Goal: Information Seeking & Learning: Learn about a topic

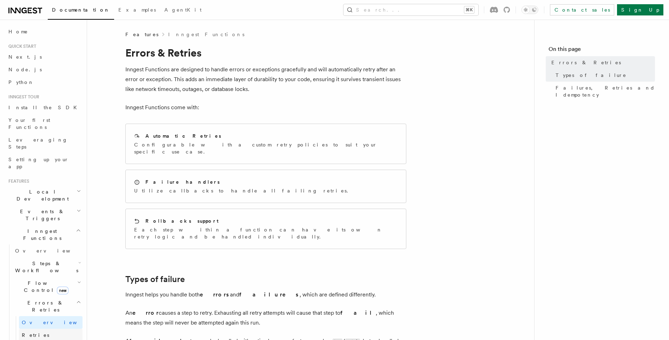
click at [42, 329] on link "Retries" at bounding box center [51, 335] width 64 height 13
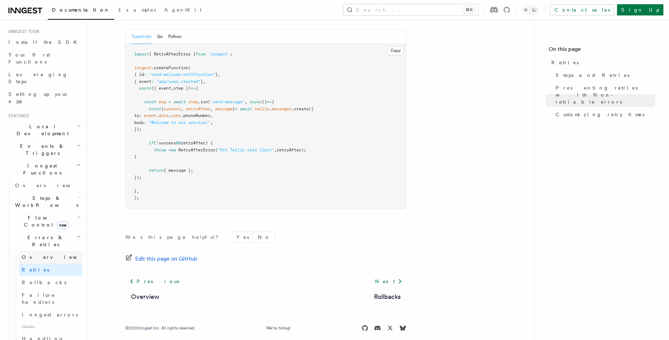
scroll to position [73, 0]
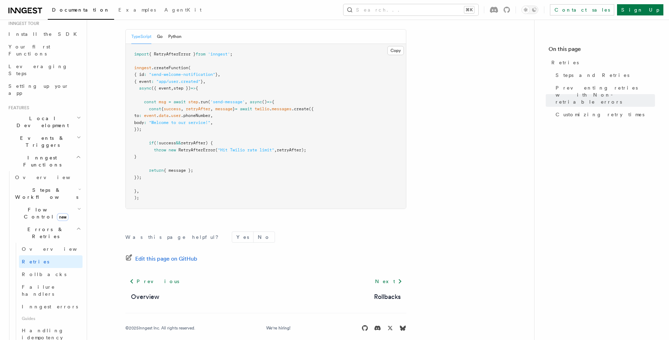
click at [77, 206] on icon "button" at bounding box center [79, 209] width 4 height 6
click at [57, 288] on link "Debouncing" at bounding box center [51, 294] width 64 height 13
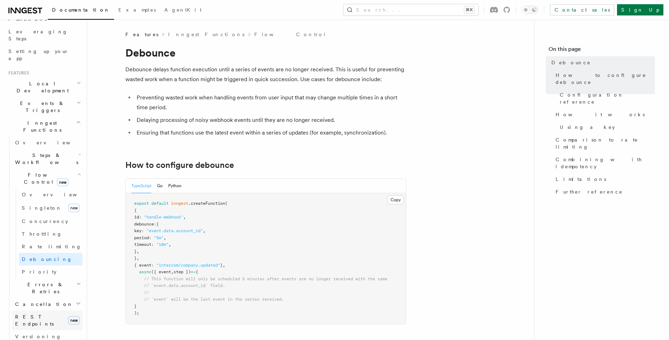
scroll to position [118, 0]
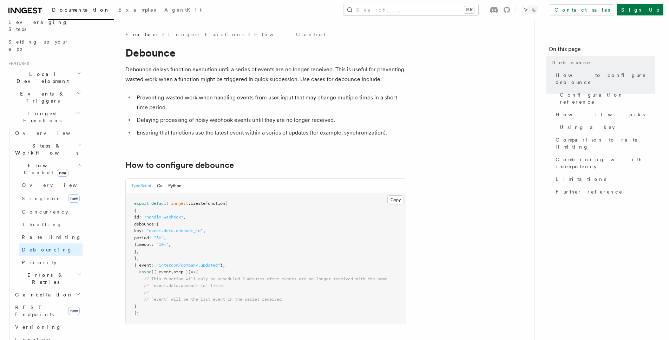
click at [60, 269] on h2 "Errors & Retries" at bounding box center [47, 279] width 70 height 20
click at [56, 142] on span "Steps & Workflows" at bounding box center [45, 149] width 66 height 14
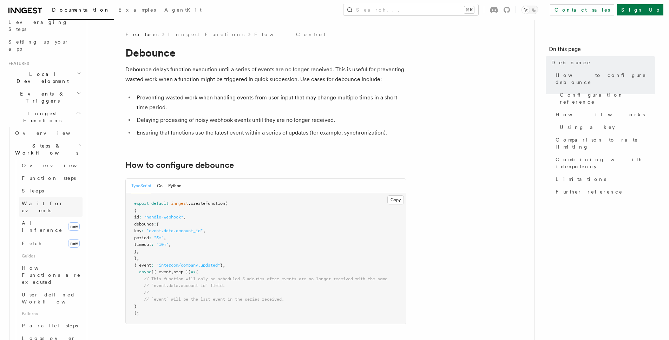
click at [59, 197] on link "Wait for events" at bounding box center [51, 207] width 64 height 20
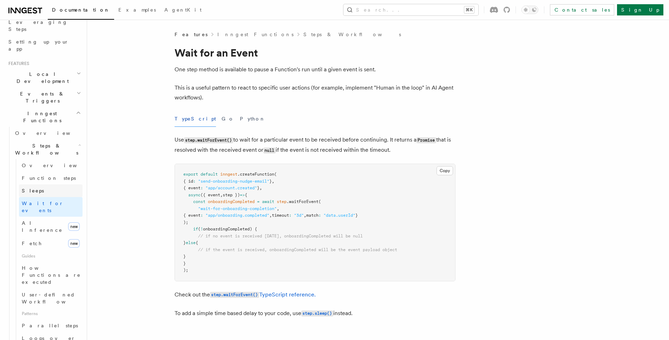
click at [39, 184] on link "Sleeps" at bounding box center [51, 190] width 64 height 13
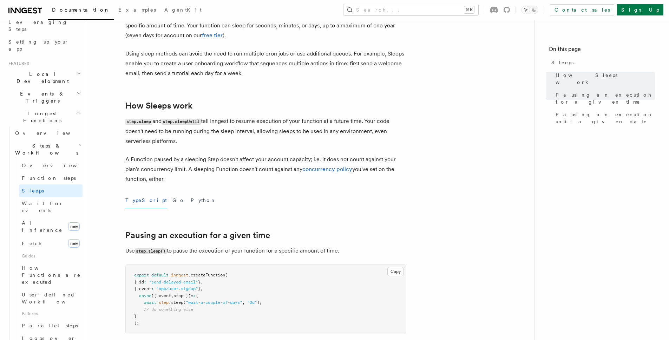
scroll to position [49, 0]
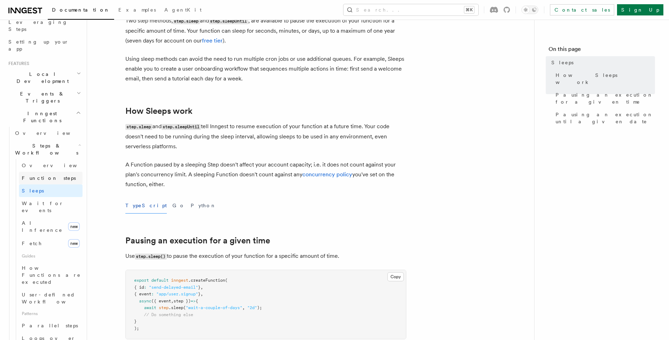
click at [68, 172] on link "Function steps" at bounding box center [51, 178] width 64 height 13
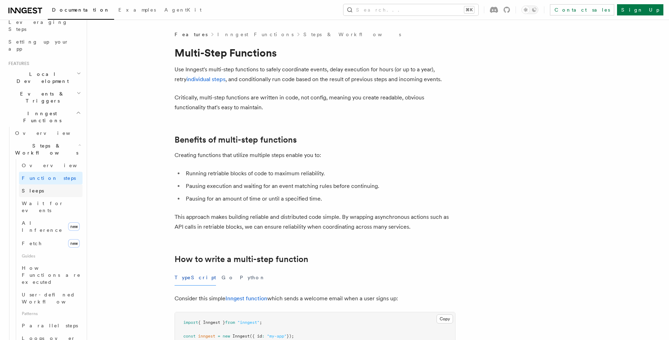
click at [70, 184] on link "Sleeps" at bounding box center [51, 190] width 64 height 13
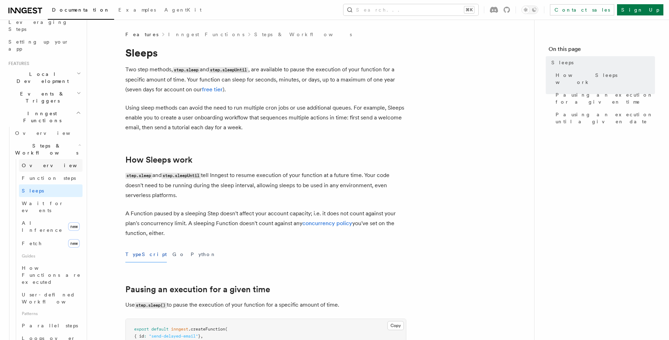
click at [53, 159] on link "Overview" at bounding box center [51, 165] width 64 height 13
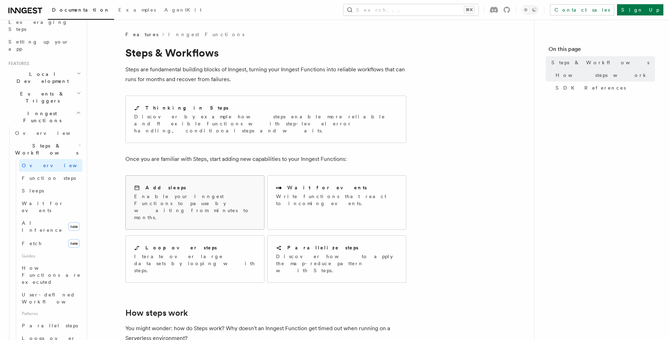
click at [210, 193] on p "Enable your Inngest Functions to pause by waiting from minutes to months." at bounding box center [194, 207] width 121 height 28
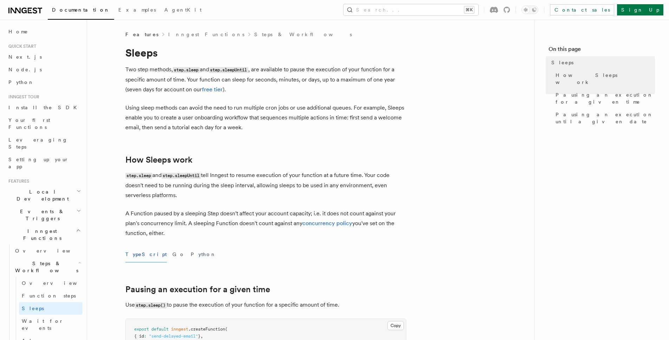
drag, startPoint x: 257, startPoint y: 106, endPoint x: 265, endPoint y: 121, distance: 17.6
click at [258, 108] on p "Using sleep methods can avoid the need to run multiple cron jobs or use additio…" at bounding box center [265, 117] width 281 height 29
click at [251, 74] on p "Two step methods, step.sleep and step.sleepUntil , are available to pause the e…" at bounding box center [265, 80] width 281 height 30
click at [129, 71] on p "Two step methods, step.sleep and step.sleepUntil , are available to pause the e…" at bounding box center [265, 80] width 281 height 30
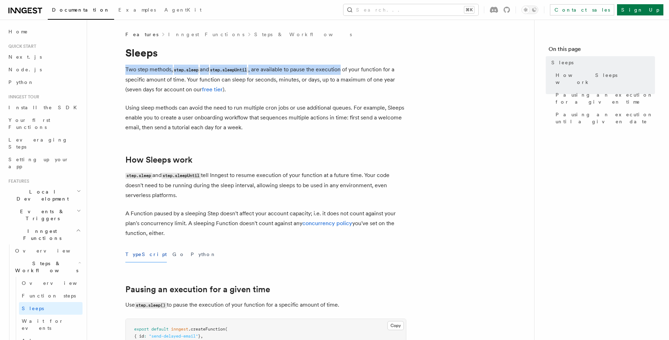
drag, startPoint x: 129, startPoint y: 71, endPoint x: 331, endPoint y: 69, distance: 201.9
click at [331, 69] on p "Two step methods, step.sleep and step.sleepUntil , are available to pause the e…" at bounding box center [265, 80] width 281 height 30
click at [269, 74] on p "Two step methods, step.sleep and step.sleepUntil , are available to pause the e…" at bounding box center [265, 80] width 281 height 30
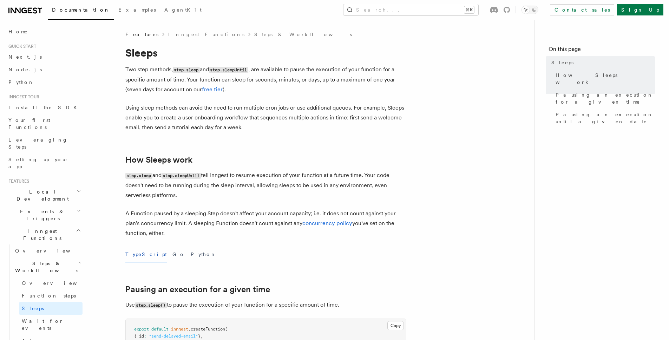
click at [327, 68] on p "Two step methods, step.sleep and step.sleepUntil , are available to pause the e…" at bounding box center [265, 80] width 281 height 30
drag, startPoint x: 327, startPoint y: 68, endPoint x: 356, endPoint y: 70, distance: 29.5
click at [327, 68] on p "Two step methods, step.sleep and step.sleepUntil , are available to pause the e…" at bounding box center [265, 80] width 281 height 30
click at [386, 72] on p "Two step methods, step.sleep and step.sleepUntil , are available to pause the e…" at bounding box center [265, 80] width 281 height 30
drag, startPoint x: 386, startPoint y: 72, endPoint x: 397, endPoint y: 72, distance: 10.9
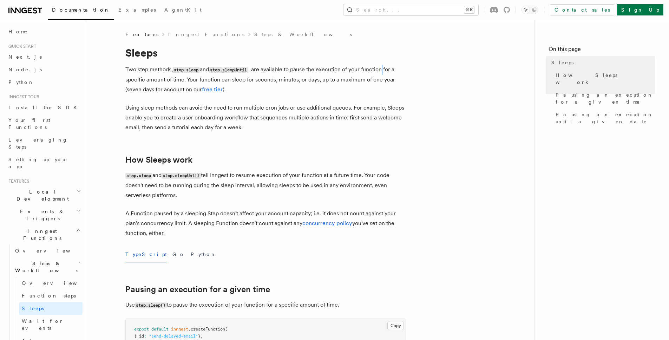
click at [386, 72] on p "Two step methods, step.sleep and step.sleepUntil , are available to pause the e…" at bounding box center [265, 80] width 281 height 30
drag, startPoint x: 408, startPoint y: 72, endPoint x: 354, endPoint y: 72, distance: 54.1
click at [132, 69] on p "Two step methods, step.sleep and step.sleepUntil , are available to pause the e…" at bounding box center [265, 80] width 281 height 30
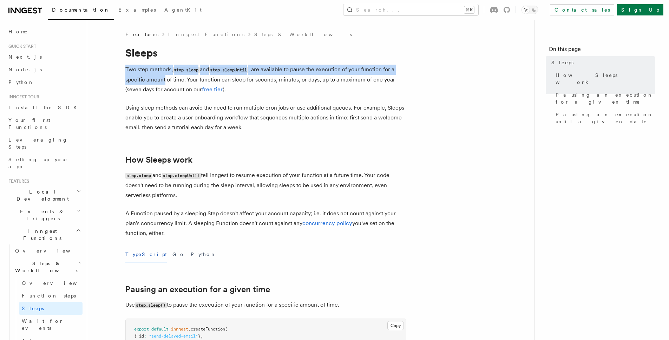
drag, startPoint x: 132, startPoint y: 69, endPoint x: 160, endPoint y: 81, distance: 30.0
click at [160, 81] on p "Two step methods, step.sleep and step.sleepUntil , are available to pause the e…" at bounding box center [265, 80] width 281 height 30
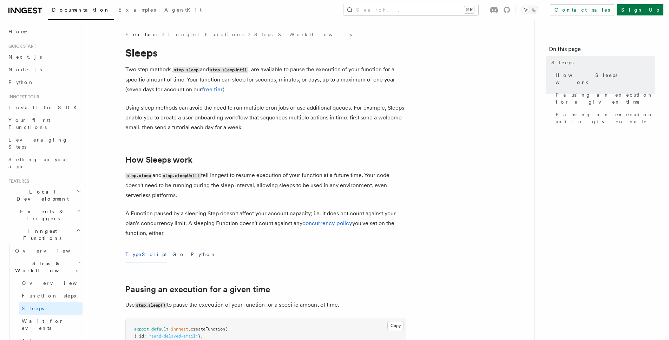
click at [137, 107] on p "Using sleep methods can avoid the need to run multiple cron jobs or use additio…" at bounding box center [265, 117] width 281 height 29
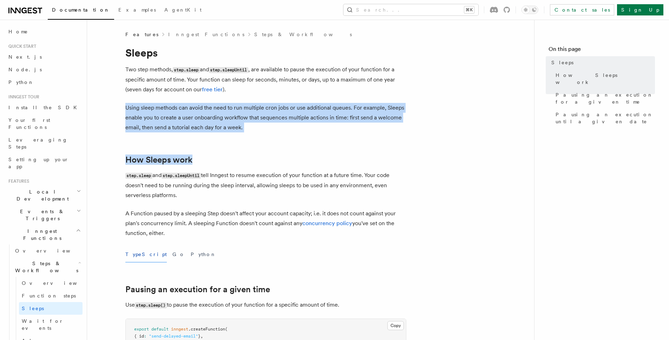
drag, startPoint x: 137, startPoint y: 107, endPoint x: 298, endPoint y: 143, distance: 165.4
drag, startPoint x: 302, startPoint y: 127, endPoint x: 304, endPoint y: 100, distance: 26.8
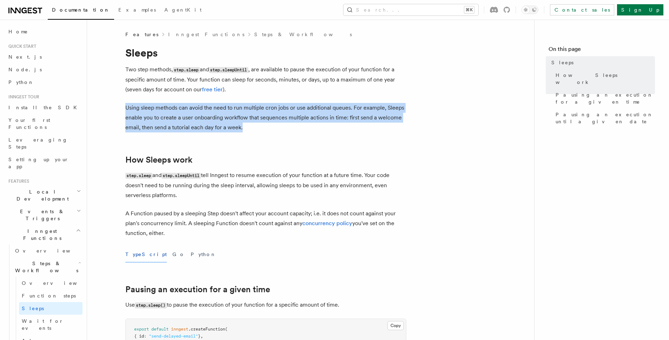
drag, startPoint x: 311, startPoint y: 126, endPoint x: 309, endPoint y: 101, distance: 25.7
drag, startPoint x: 317, startPoint y: 141, endPoint x: 314, endPoint y: 100, distance: 40.5
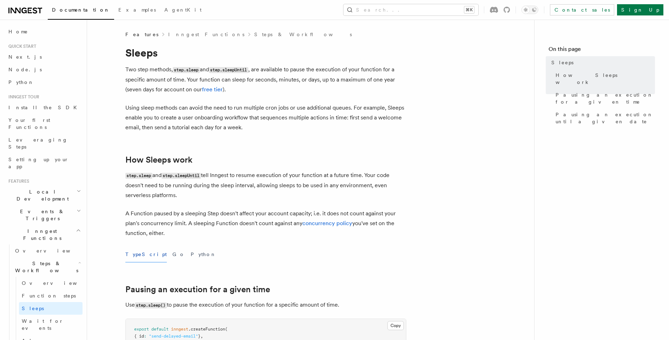
click at [131, 108] on p "Using sleep methods can avoid the need to run multiple cron jobs or use additio…" at bounding box center [265, 117] width 281 height 29
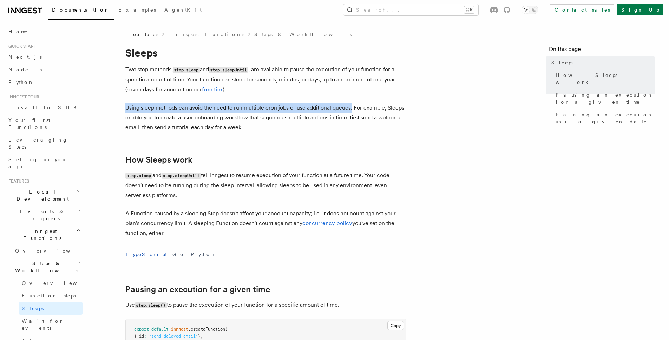
drag, startPoint x: 131, startPoint y: 108, endPoint x: 348, endPoint y: 108, distance: 217.3
click at [348, 108] on p "Using sleep methods can avoid the need to run multiple cron jobs or use additio…" at bounding box center [265, 117] width 281 height 29
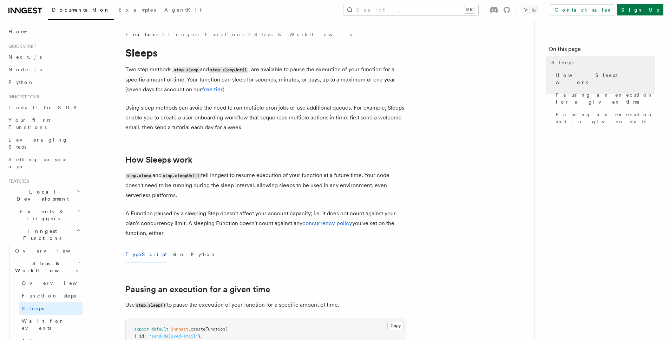
click at [353, 108] on p "Using sleep methods can avoid the need to run multiple cron jobs or use additio…" at bounding box center [265, 117] width 281 height 29
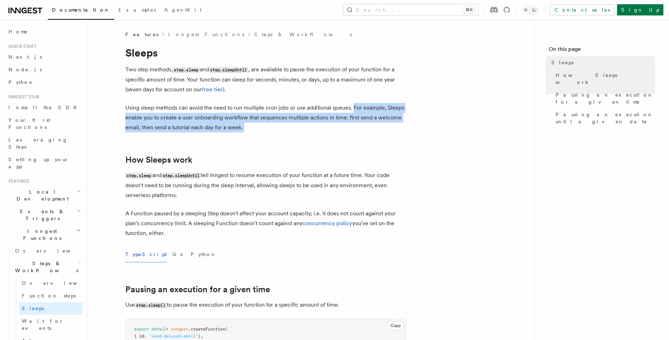
drag, startPoint x: 353, startPoint y: 108, endPoint x: 251, endPoint y: 129, distance: 103.6
click at [251, 129] on p "Using sleep methods can avoid the need to run multiple cron jobs or use additio…" at bounding box center [265, 117] width 281 height 29
click at [251, 130] on p "Using sleep methods can avoid the need to run multiple cron jobs or use additio…" at bounding box center [265, 117] width 281 height 29
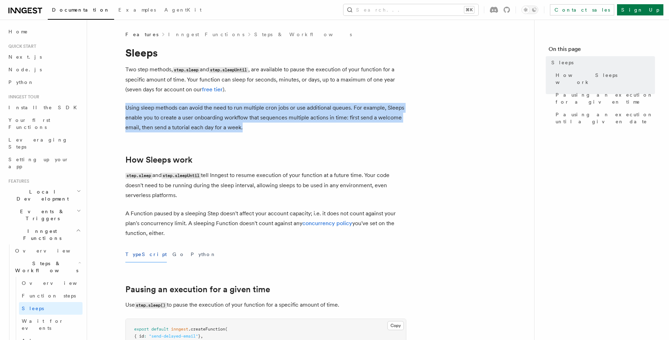
drag, startPoint x: 251, startPoint y: 130, endPoint x: 250, endPoint y: 92, distance: 37.9
click at [250, 92] on p "Two step methods, step.sleep and step.sleepUntil , are available to pause the e…" at bounding box center [265, 80] width 281 height 30
drag, startPoint x: 252, startPoint y: 128, endPoint x: 257, endPoint y: 92, distance: 36.5
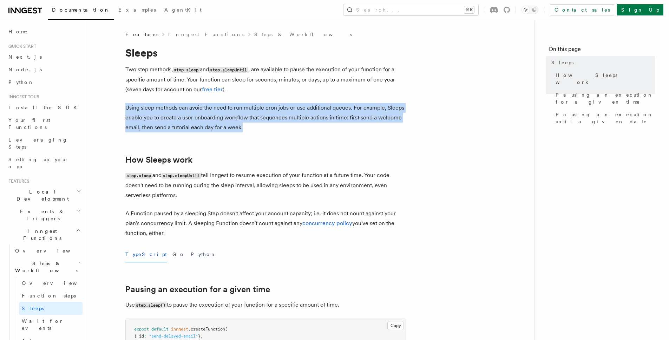
click at [257, 92] on p "Two step methods, step.sleep and step.sleepUntil , are available to pause the e…" at bounding box center [265, 80] width 281 height 30
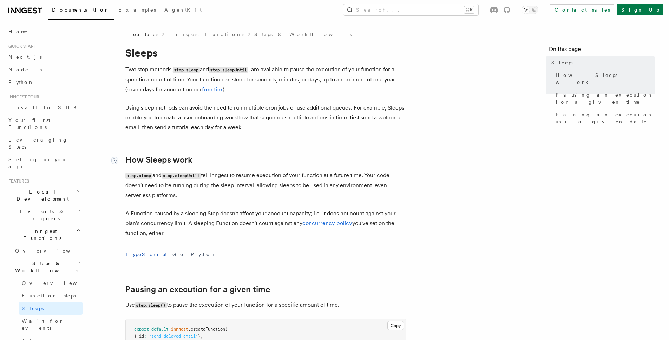
click at [136, 162] on link "How Sleeps work" at bounding box center [158, 160] width 67 height 10
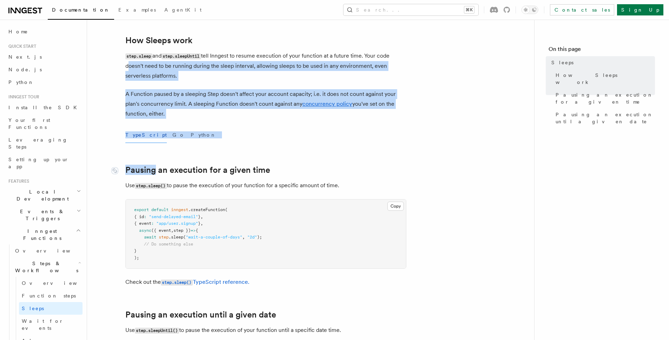
drag, startPoint x: 136, startPoint y: 162, endPoint x: 150, endPoint y: 169, distance: 15.7
click at [150, 169] on article "Features Inngest Functions Steps & Workflows Sleeps Two step methods, step.slee…" at bounding box center [310, 322] width 424 height 821
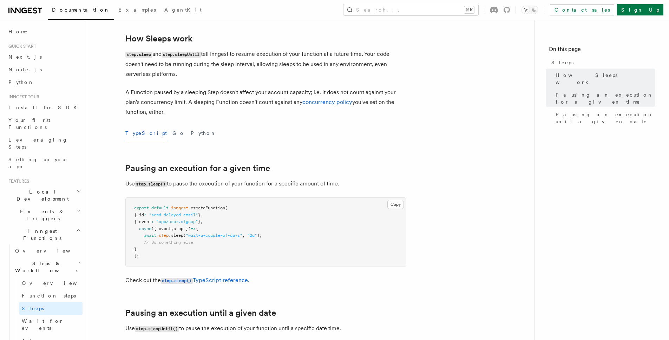
click at [216, 110] on p "A Function paused by a sleeping Step doesn't affect your account capacity; i.e.…" at bounding box center [265, 101] width 281 height 29
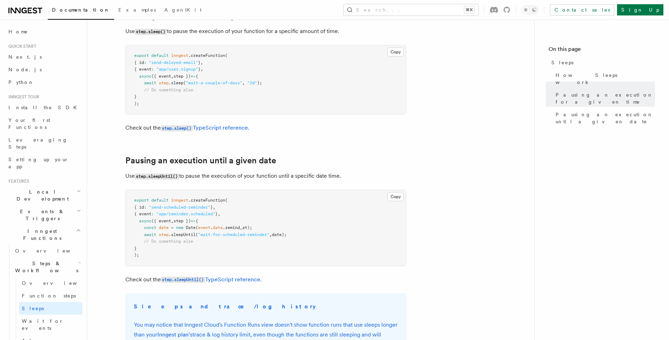
scroll to position [279, 0]
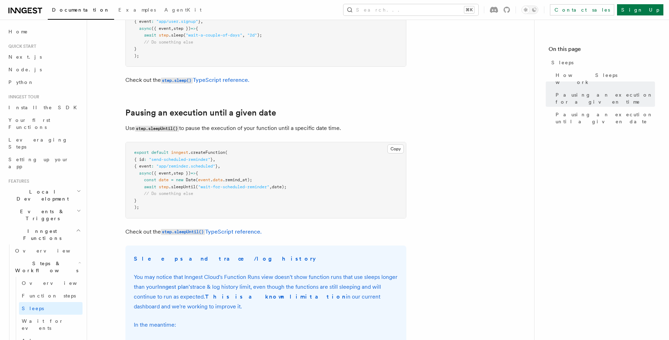
click at [233, 186] on span ""wait-for-scheduled-reminder"" at bounding box center [233, 186] width 71 height 5
click at [197, 184] on pre "export default inngest .createFunction ( { id : "send-scheduled-reminder" } , {…" at bounding box center [266, 180] width 280 height 76
click at [203, 188] on span ""wait-for-scheduled-reminder"" at bounding box center [233, 186] width 71 height 5
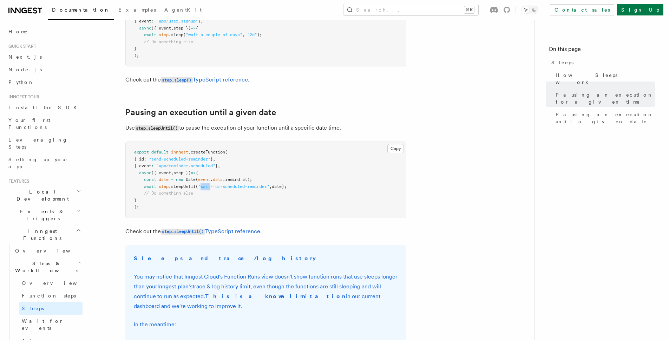
click at [203, 188] on span ""wait-for-scheduled-reminder"" at bounding box center [233, 186] width 71 height 5
click at [294, 192] on pre "export default inngest .createFunction ( { id : "send-scheduled-reminder" } , {…" at bounding box center [266, 180] width 280 height 76
click at [198, 182] on span "(" at bounding box center [197, 179] width 2 height 5
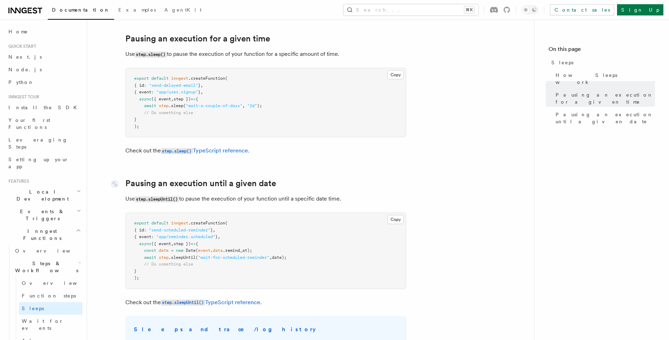
scroll to position [213, 0]
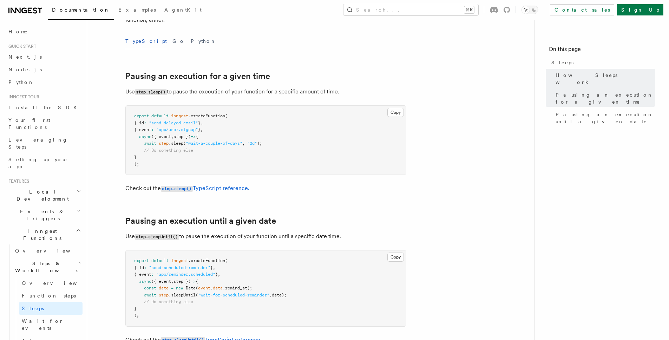
click at [185, 141] on span "(" at bounding box center [184, 143] width 2 height 5
click at [302, 129] on pre "export default inngest .createFunction ( { id : "send-delayed-email" } , { even…" at bounding box center [266, 140] width 280 height 69
drag, startPoint x: 227, startPoint y: 152, endPoint x: 231, endPoint y: 132, distance: 21.2
click at [231, 132] on pre "export default inngest .createFunction ( { id : "send-delayed-email" } , { even…" at bounding box center [266, 140] width 280 height 69
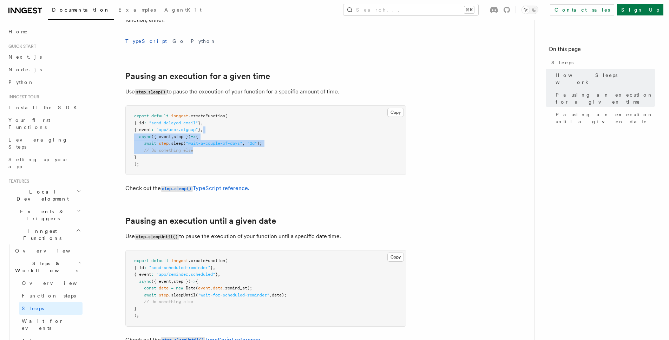
click at [231, 132] on pre "export default inngest .createFunction ( { id : "send-delayed-email" } , { even…" at bounding box center [266, 140] width 280 height 69
click at [215, 187] on link "step.sleep() TypeScript reference." at bounding box center [205, 188] width 88 height 7
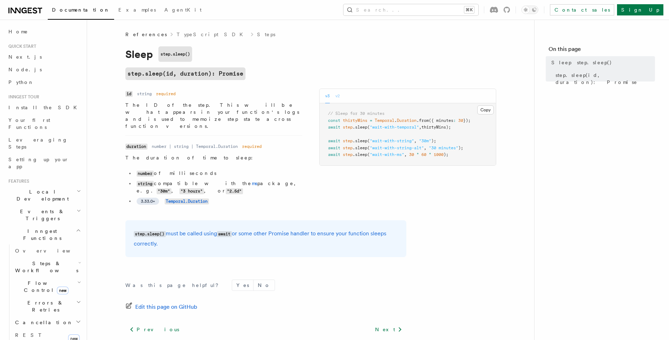
click at [338, 97] on button "v2" at bounding box center [337, 96] width 5 height 14
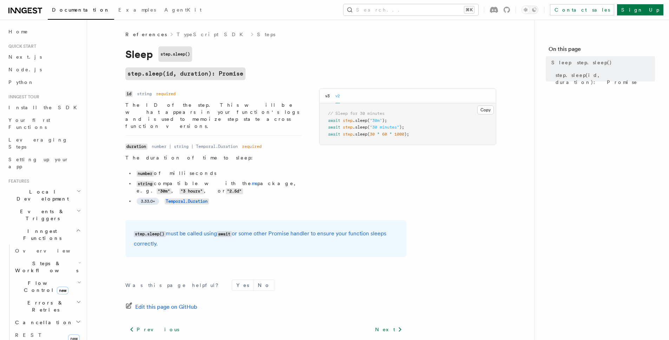
click at [330, 94] on div "v3 v2" at bounding box center [332, 96] width 15 height 14
click at [322, 97] on div "v3 v2" at bounding box center [408, 96] width 176 height 14
click at [325, 97] on div "v3 v2" at bounding box center [408, 96] width 176 height 14
click at [327, 97] on button "v3" at bounding box center [327, 96] width 5 height 14
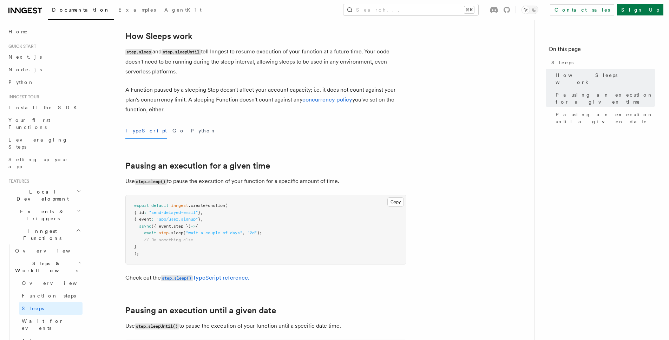
scroll to position [121, 0]
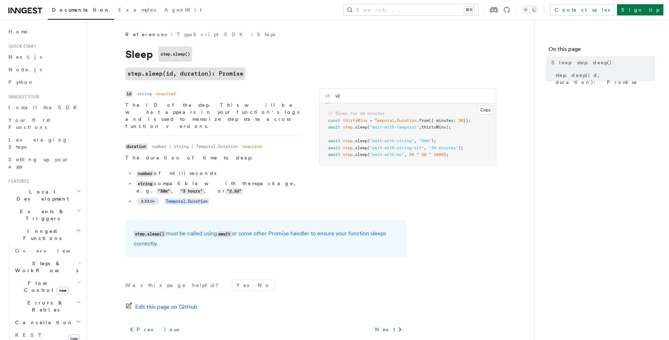
drag, startPoint x: 228, startPoint y: 230, endPoint x: 237, endPoint y: 184, distance: 46.4
click at [237, 184] on article "References TypeScript SDK Steps Sleep step.sleep() step.sleep(id, duration): Pr…" at bounding box center [310, 213] width 424 height 365
click at [237, 197] on li "3.33.0+ Temporal.Duration" at bounding box center [218, 200] width 168 height 7
drag, startPoint x: 297, startPoint y: 240, endPoint x: 304, endPoint y: 169, distance: 71.6
click at [304, 169] on article "References TypeScript SDK Steps Sleep step.sleep() step.sleep(id, duration): Pr…" at bounding box center [310, 213] width 424 height 365
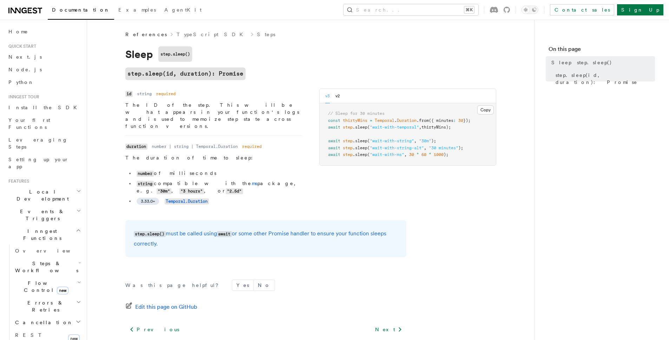
click at [304, 169] on div "Name id Type string Required required Description The ID of the step. This will…" at bounding box center [310, 149] width 371 height 123
drag, startPoint x: 302, startPoint y: 241, endPoint x: 297, endPoint y: 205, distance: 35.9
click at [297, 205] on article "References TypeScript SDK Steps Sleep step.sleep() step.sleep(id, duration): Pr…" at bounding box center [310, 213] width 424 height 365
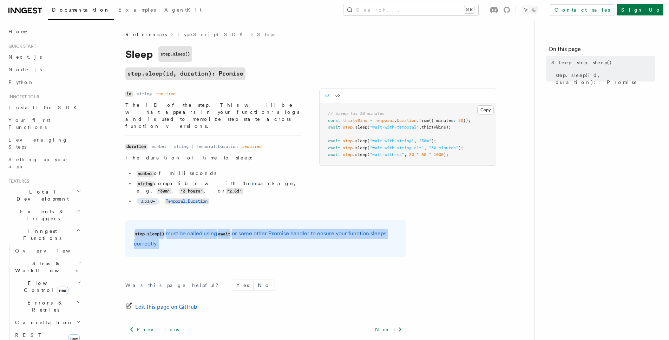
drag, startPoint x: 301, startPoint y: 249, endPoint x: 302, endPoint y: 208, distance: 40.4
click at [302, 208] on article "References TypeScript SDK Steps Sleep step.sleep() step.sleep(id, duration): Pr…" at bounding box center [310, 213] width 424 height 365
click at [302, 220] on div "step.sleep() must be called using await or some other Promise handler to ensure…" at bounding box center [265, 238] width 281 height 37
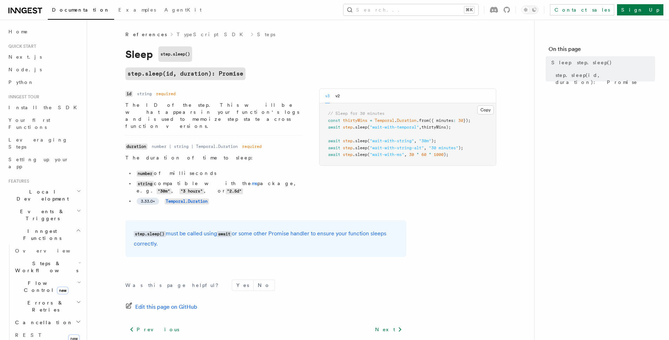
scroll to position [43, 0]
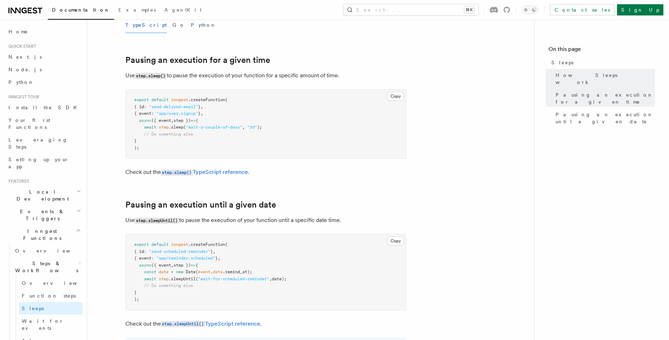
scroll to position [231, 0]
click at [291, 74] on p "Use step.sleep() to pause the execution of your function for a specific amount …" at bounding box center [265, 74] width 281 height 10
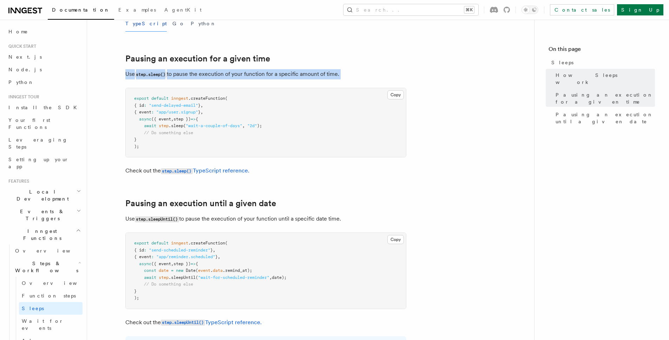
click at [291, 74] on p "Use step.sleep() to pause the execution of your function for a specific amount …" at bounding box center [265, 74] width 281 height 10
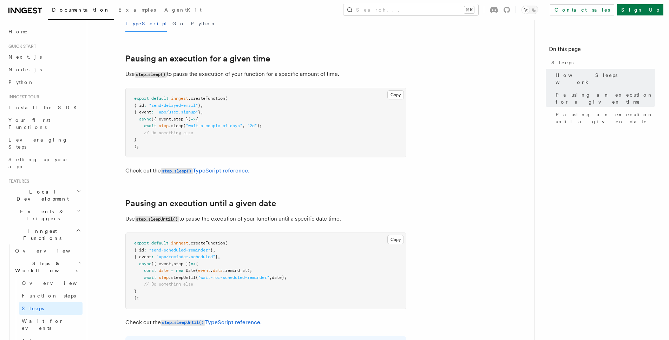
click at [253, 119] on pre "export default inngest .createFunction ( { id : "send-delayed-email" } , { even…" at bounding box center [266, 122] width 280 height 69
drag, startPoint x: 258, startPoint y: 138, endPoint x: 251, endPoint y: 83, distance: 55.6
click at [251, 83] on article "Features Inngest Functions Steps & Workflows Sleeps Two step methods, step.slee…" at bounding box center [310, 210] width 424 height 821
drag, startPoint x: 251, startPoint y: 83, endPoint x: 257, endPoint y: 130, distance: 47.1
click at [251, 83] on article "Features Inngest Functions Steps & Workflows Sleeps Two step methods, step.slee…" at bounding box center [310, 210] width 424 height 821
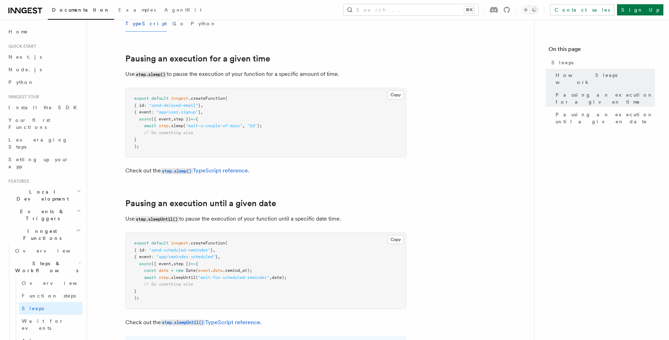
click at [255, 135] on pre "export default inngest .createFunction ( { id : "send-delayed-email" } , { even…" at bounding box center [266, 122] width 280 height 69
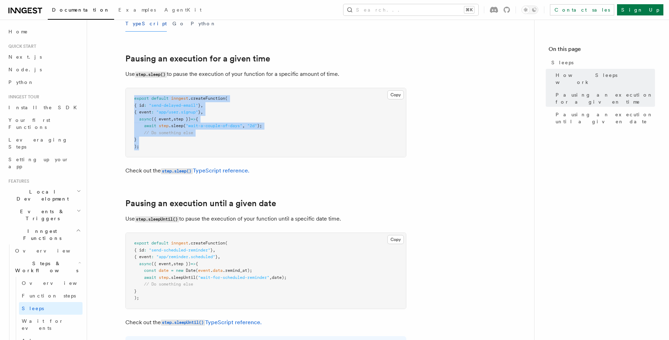
drag, startPoint x: 200, startPoint y: 146, endPoint x: 173, endPoint y: 88, distance: 63.9
click at [173, 88] on article "Features Inngest Functions Steps & Workflows Sleeps Two step methods, step.slee…" at bounding box center [310, 210] width 424 height 821
drag, startPoint x: 209, startPoint y: 124, endPoint x: 206, endPoint y: 84, distance: 39.8
click at [206, 84] on article "Features Inngest Functions Steps & Workflows Sleeps Two step methods, step.slee…" at bounding box center [310, 210] width 424 height 821
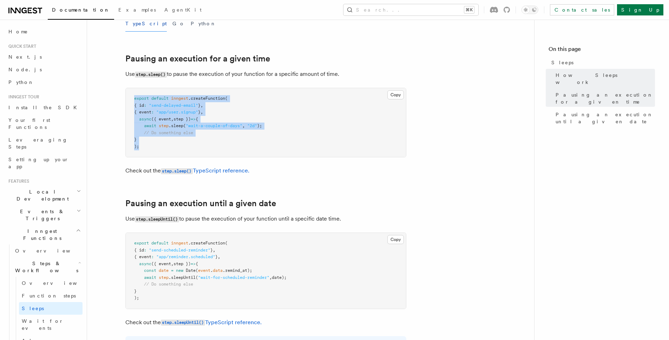
click at [206, 84] on article "Features Inngest Functions Steps & Workflows Sleeps Two step methods, step.slee…" at bounding box center [310, 210] width 424 height 821
drag, startPoint x: 232, startPoint y: 141, endPoint x: 224, endPoint y: 89, distance: 52.9
click at [224, 89] on pre "export default inngest .createFunction ( { id : "send-delayed-email" } , { even…" at bounding box center [266, 122] width 280 height 69
drag, startPoint x: 233, startPoint y: 150, endPoint x: 219, endPoint y: 90, distance: 62.1
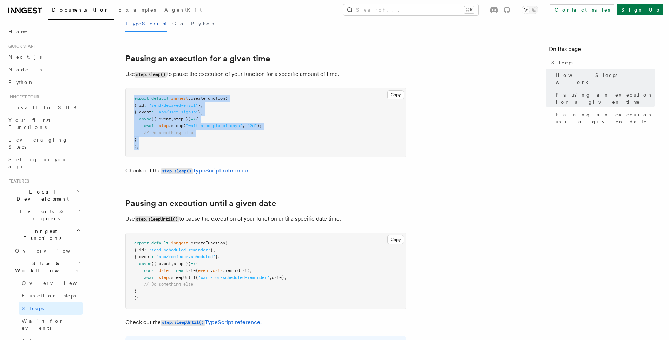
click at [219, 90] on pre "export default inngest .createFunction ( { id : "send-delayed-email" } , { even…" at bounding box center [266, 122] width 280 height 69
drag, startPoint x: 216, startPoint y: 148, endPoint x: 201, endPoint y: 83, distance: 66.7
click at [201, 83] on article "Features Inngest Functions Steps & Workflows Sleeps Two step methods, step.slee…" at bounding box center [310, 210] width 424 height 821
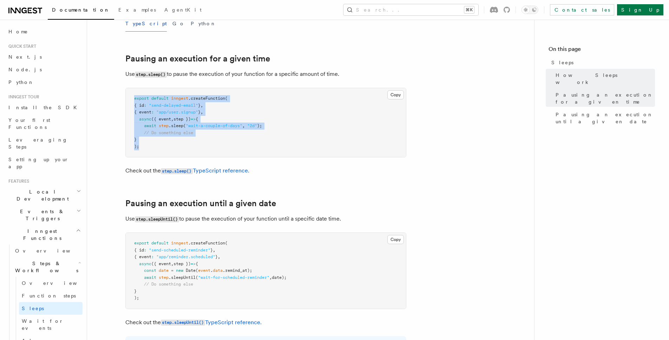
drag, startPoint x: 209, startPoint y: 149, endPoint x: 209, endPoint y: 87, distance: 61.4
click at [209, 87] on article "Features Inngest Functions Steps & Workflows Sleeps Two step methods, step.slee…" at bounding box center [310, 210] width 424 height 821
drag, startPoint x: 226, startPoint y: 143, endPoint x: 216, endPoint y: 95, distance: 49.0
click at [216, 95] on pre "export default inngest .createFunction ( { id : "send-delayed-email" } , { even…" at bounding box center [266, 122] width 280 height 69
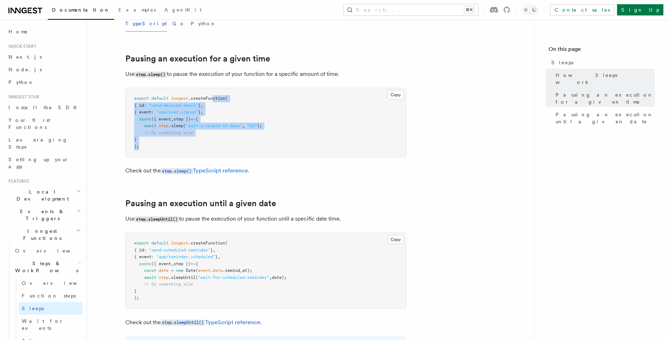
click at [216, 95] on pre "export default inngest .createFunction ( { id : "send-delayed-email" } , { even…" at bounding box center [266, 122] width 280 height 69
drag, startPoint x: 216, startPoint y: 136, endPoint x: 203, endPoint y: 86, distance: 51.3
click at [203, 86] on article "Features Inngest Functions Steps & Workflows Sleeps Two step methods, step.slee…" at bounding box center [310, 210] width 424 height 821
drag, startPoint x: 200, startPoint y: 148, endPoint x: 184, endPoint y: 87, distance: 62.9
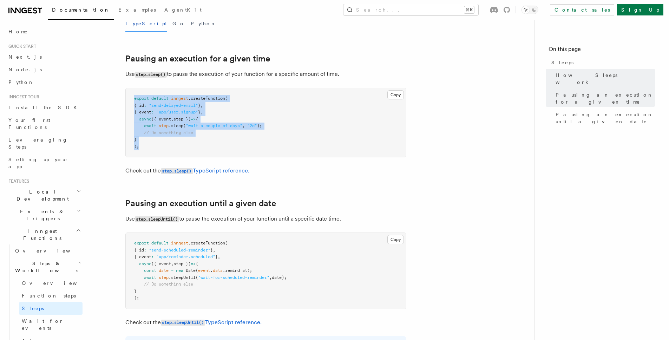
click at [184, 87] on article "Features Inngest Functions Steps & Workflows Sleeps Two step methods, step.slee…" at bounding box center [310, 210] width 424 height 821
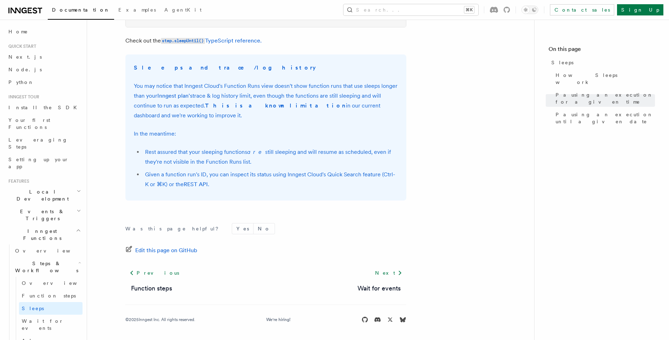
scroll to position [0, 0]
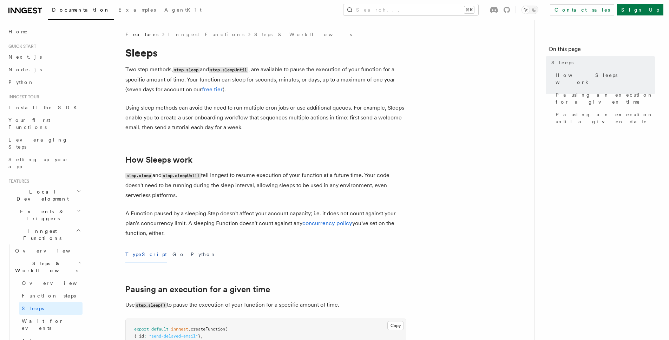
click at [262, 120] on p "Using sleep methods can avoid the need to run multiple cron jobs or use additio…" at bounding box center [265, 117] width 281 height 29
click at [53, 205] on h2 "Events & Triggers" at bounding box center [44, 215] width 77 height 20
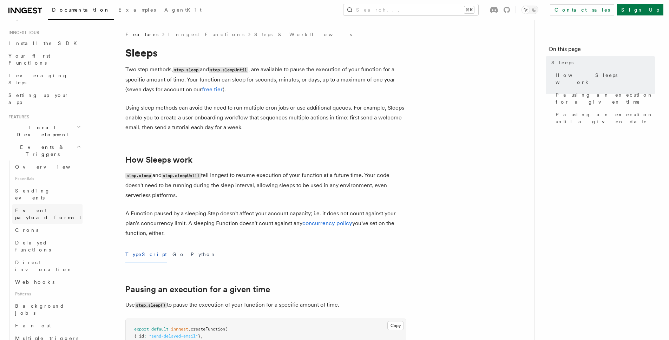
scroll to position [67, 0]
click at [57, 234] on link "Delayed functions" at bounding box center [47, 244] width 70 height 20
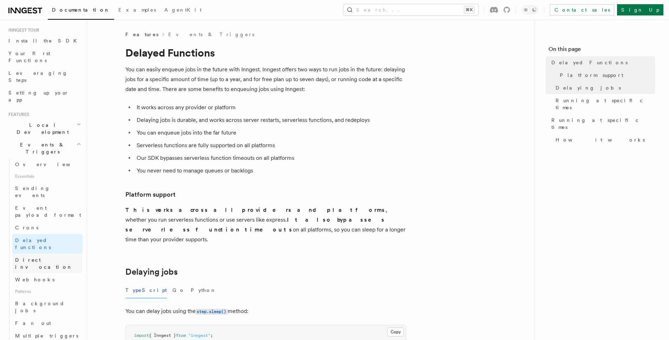
click at [50, 257] on span "Direct invocation" at bounding box center [44, 263] width 58 height 13
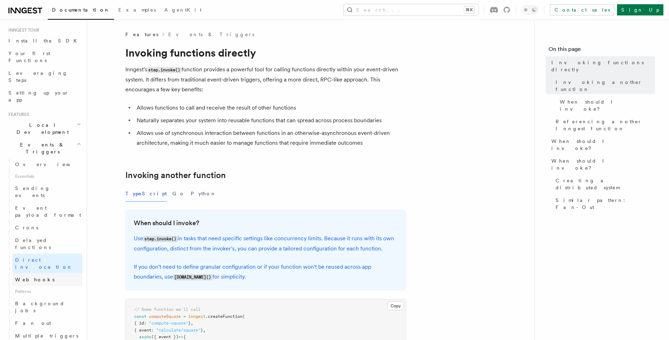
click at [57, 273] on link "Webhooks" at bounding box center [47, 279] width 70 height 13
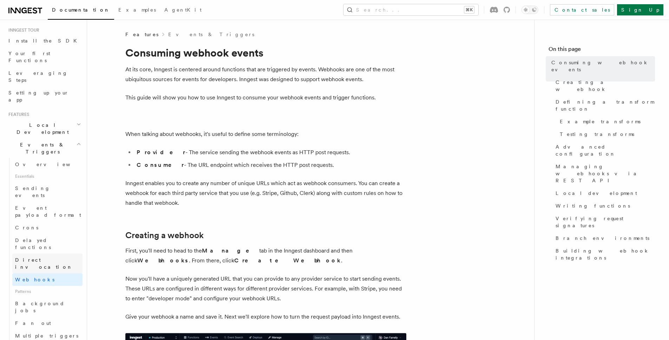
click at [53, 253] on link "Direct invocation" at bounding box center [47, 263] width 70 height 20
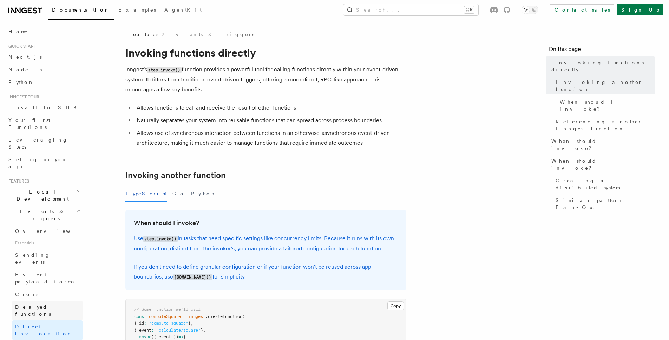
click at [42, 304] on span "Delayed functions" at bounding box center [33, 310] width 36 height 13
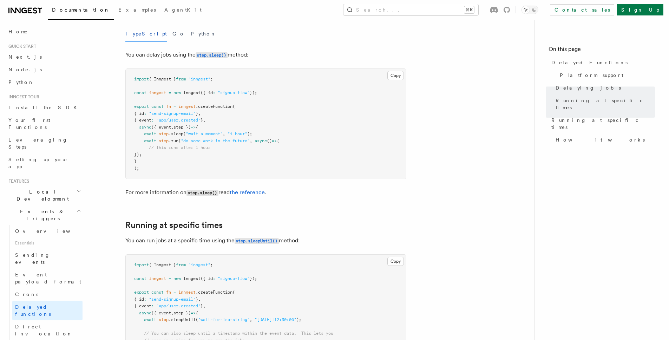
scroll to position [267, 0]
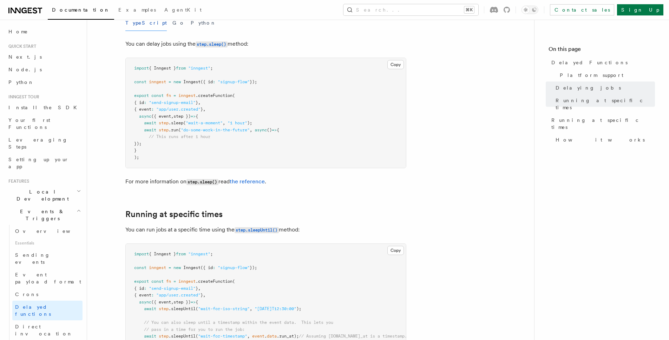
click at [141, 117] on pre "import { Inngest } from "inngest" ; const inngest = new Inngest ({ id : "signup…" at bounding box center [266, 113] width 280 height 110
drag, startPoint x: 146, startPoint y: 120, endPoint x: 173, endPoint y: 119, distance: 27.4
click at [173, 127] on span "await step .run ( "do-some-work-in-the-future" , async () => {" at bounding box center [206, 129] width 145 height 5
click at [173, 127] on span ".run" at bounding box center [174, 129] width 10 height 5
click at [176, 127] on span ".run" at bounding box center [174, 129] width 10 height 5
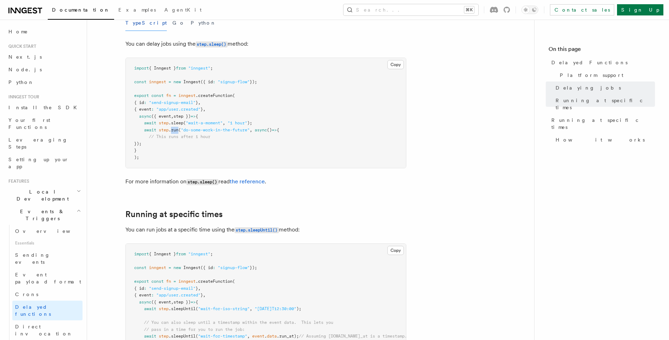
click at [176, 127] on span ".run" at bounding box center [174, 129] width 10 height 5
click at [217, 136] on pre "import { Inngest } from "inngest" ; const inngest = new Inngest ({ id : "signup…" at bounding box center [266, 113] width 280 height 110
click at [216, 125] on pre "import { Inngest } from "inngest" ; const inngest = new Inngest ({ id : "signup…" at bounding box center [266, 113] width 280 height 110
click at [215, 124] on pre "import { Inngest } from "inngest" ; const inngest = new Inngest ({ id : "signup…" at bounding box center [266, 113] width 280 height 110
drag, startPoint x: 218, startPoint y: 146, endPoint x: 209, endPoint y: 117, distance: 30.6
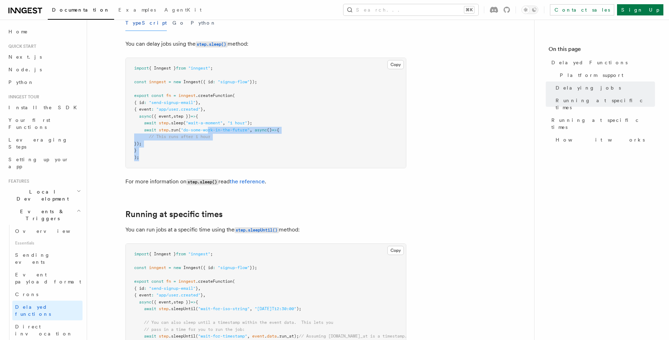
click at [209, 117] on pre "import { Inngest } from "inngest" ; const inngest = new Inngest ({ id : "signup…" at bounding box center [266, 113] width 280 height 110
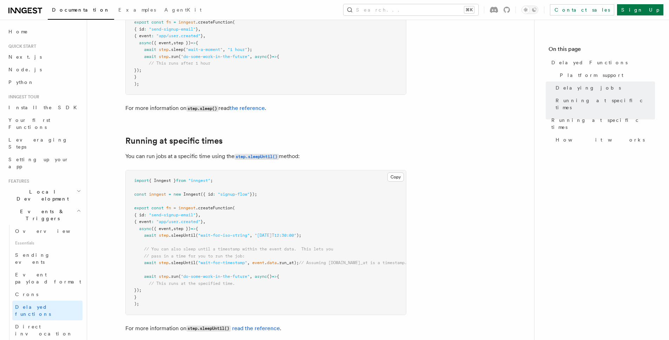
scroll to position [347, 0]
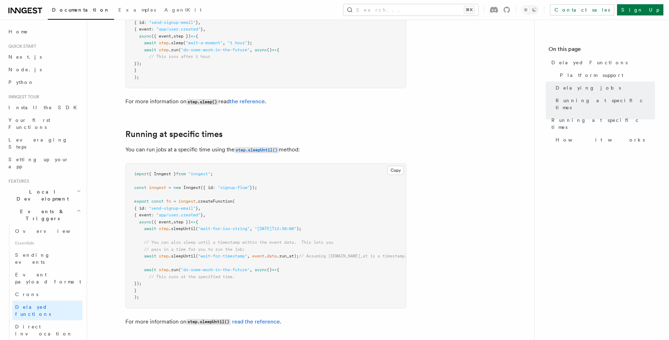
click at [170, 267] on span ".run" at bounding box center [174, 269] width 10 height 5
click at [176, 267] on span ".run" at bounding box center [174, 269] width 10 height 5
click at [186, 278] on pre "import { Inngest } from "inngest" ; const inngest = new Inngest ({ id : "signup…" at bounding box center [266, 236] width 280 height 144
click at [175, 267] on span ".run" at bounding box center [174, 269] width 10 height 5
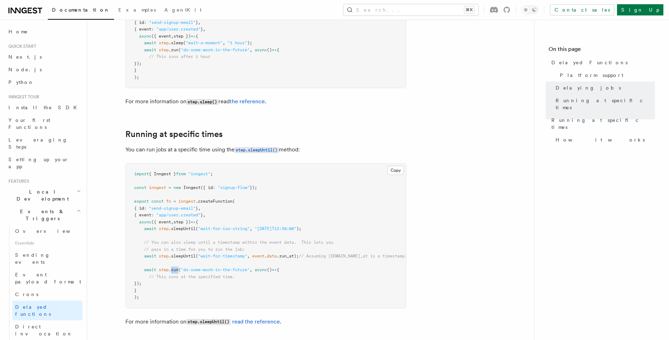
click at [175, 267] on span ".run" at bounding box center [174, 269] width 10 height 5
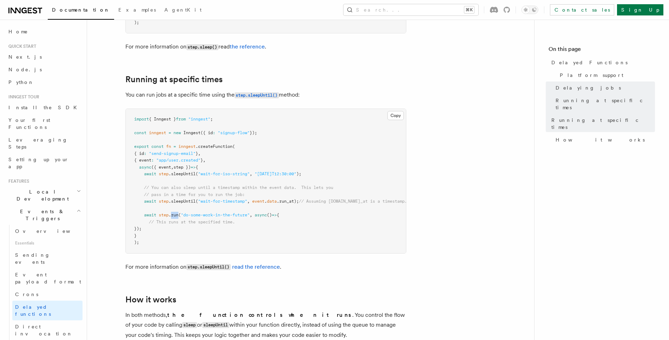
scroll to position [329, 0]
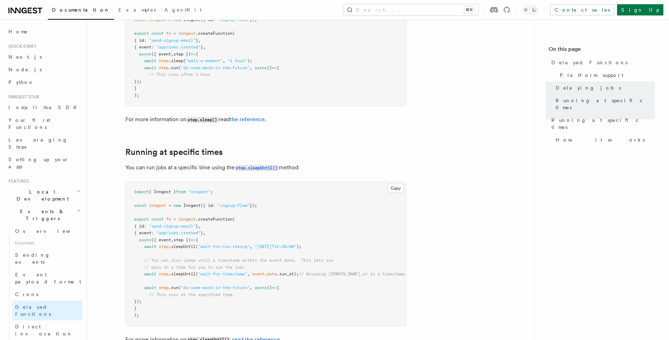
click at [374, 94] on pre "import { Inngest } from "inngest" ; const inngest = new Inngest ({ id : "signup…" at bounding box center [266, 51] width 280 height 110
click at [440, 153] on article "Features Events & Triggers Delayed Functions You can easily enqueue jobs in the…" at bounding box center [310, 156] width 424 height 908
